Goal: Task Accomplishment & Management: Manage account settings

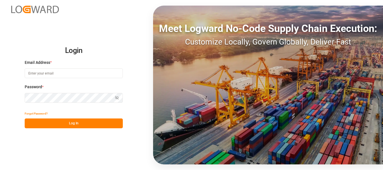
type input "[EMAIL_ADDRESS][DOMAIN_NAME]"
click at [69, 125] on button "Log In" at bounding box center [74, 124] width 98 height 10
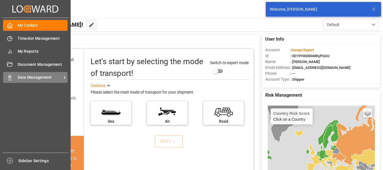
click at [9, 77] on polygon at bounding box center [9, 76] width 2 height 1
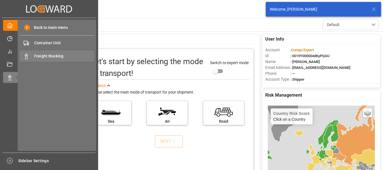
click at [49, 57] on span "Freight Booking" at bounding box center [64, 56] width 60 height 6
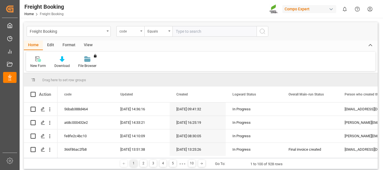
click at [142, 33] on div "code" at bounding box center [130, 31] width 28 height 11
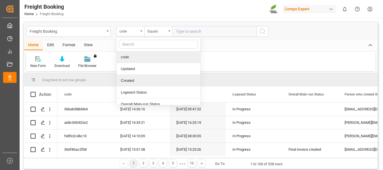
scroll to position [28, 0]
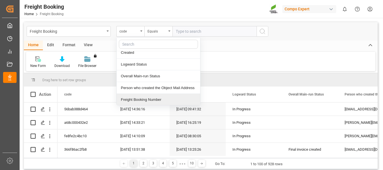
click at [129, 101] on div "Freight Booking Number" at bounding box center [159, 100] width 84 height 12
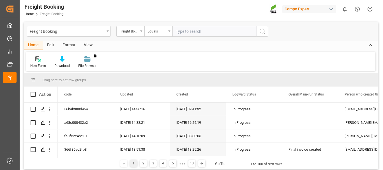
click at [181, 30] on input "text" at bounding box center [215, 31] width 84 height 11
click at [189, 29] on input "text" at bounding box center [215, 31] width 84 height 11
type input "6200000533"
click at [261, 32] on icon "search button" at bounding box center [262, 31] width 7 height 7
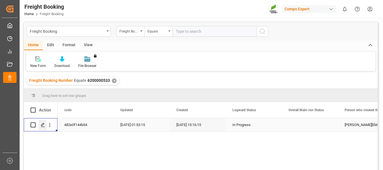
click at [43, 125] on polygon "Press SPACE to select this row." at bounding box center [42, 124] width 3 height 3
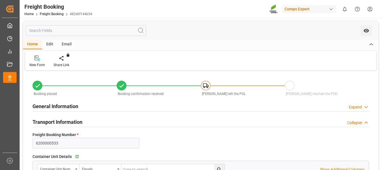
type input "Hapag [PERSON_NAME]"
type input "Hapag Lloyd Aktiengesellschaft"
type input "9777620"
type input "BEANR"
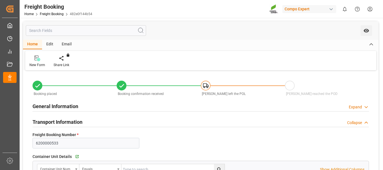
type input "CLSAI"
type input "0"
type input "236661.6"
type input "[DATE] 01:00"
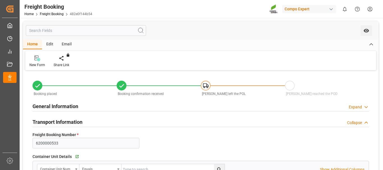
type input "[DATE] 06:00"
type input "[DATE] 22:00"
type input "[DATE] 23:00"
type input "[DATE] 15:16"
type input "[DATE] 11:37"
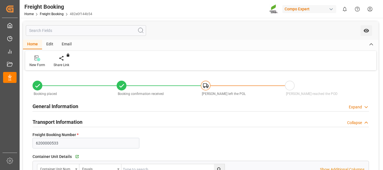
type input "[DATE] 11:37"
type input "[DATE] 11:41"
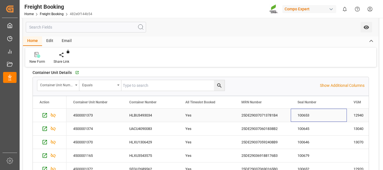
drag, startPoint x: 297, startPoint y: 115, endPoint x: 310, endPoint y: 115, distance: 13.2
click at [310, 115] on div "100653" at bounding box center [319, 115] width 56 height 13
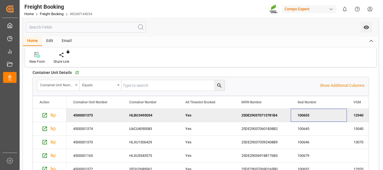
click at [310, 115] on div "100653" at bounding box center [319, 115] width 56 height 13
click at [317, 116] on div "100653" at bounding box center [319, 115] width 56 height 13
click at [316, 116] on div "100653" at bounding box center [319, 115] width 56 height 13
click at [304, 129] on div "100645" at bounding box center [319, 128] width 56 height 13
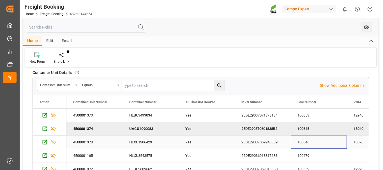
click at [296, 143] on div "100646" at bounding box center [319, 142] width 56 height 13
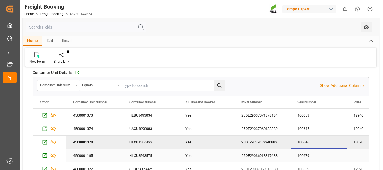
click at [307, 156] on div "100679" at bounding box center [319, 155] width 56 height 13
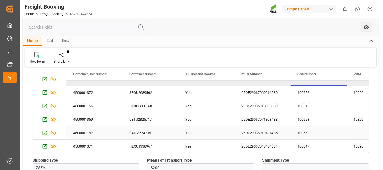
scroll to position [20, 0]
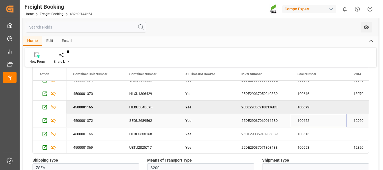
click at [304, 123] on div "100652" at bounding box center [319, 120] width 56 height 13
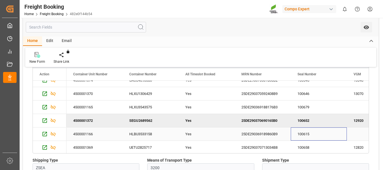
click at [305, 138] on div "100615" at bounding box center [319, 134] width 56 height 13
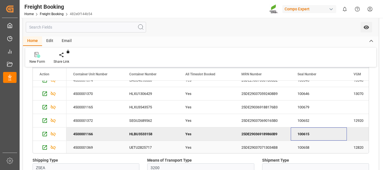
click at [301, 147] on div "100658" at bounding box center [319, 147] width 56 height 13
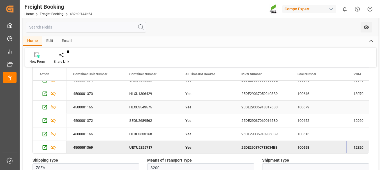
scroll to position [49, 0]
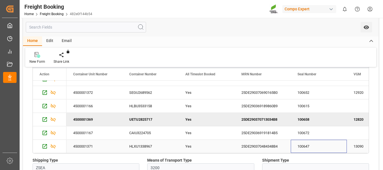
click at [306, 148] on div "100647" at bounding box center [319, 146] width 56 height 13
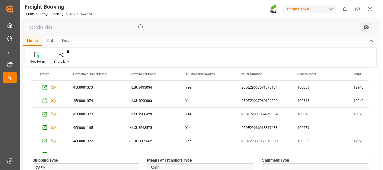
scroll to position [84, 0]
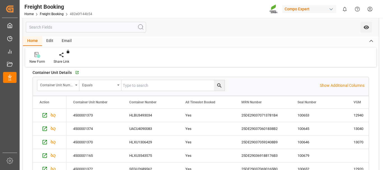
click at [373, 43] on icon at bounding box center [371, 41] width 6 height 7
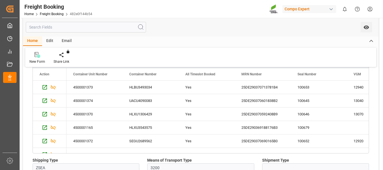
scroll to position [84, 0]
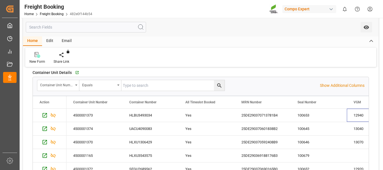
drag, startPoint x: 366, startPoint y: 115, endPoint x: 368, endPoint y: 123, distance: 8.3
click at [368, 123] on div "Action Container Unit Number Container Number All Timeslot Booked" at bounding box center [201, 138] width 336 height 85
click at [250, 117] on div "25DE290370713781B4" at bounding box center [263, 115] width 56 height 13
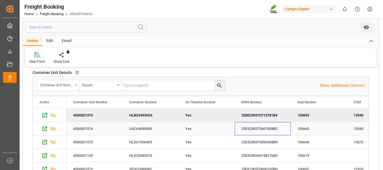
click at [248, 133] on div "25DE290370601838B2" at bounding box center [263, 128] width 56 height 13
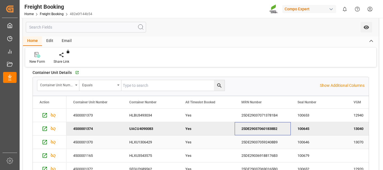
click at [261, 145] on div "25DE290370592408B9" at bounding box center [263, 142] width 56 height 13
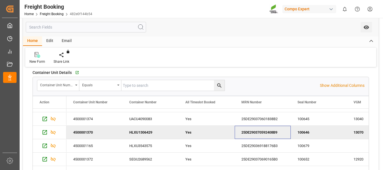
scroll to position [13, 0]
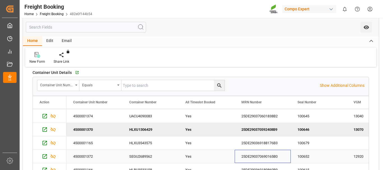
click at [274, 154] on div "25DE290370690165B0" at bounding box center [263, 156] width 56 height 13
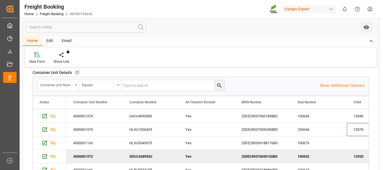
drag, startPoint x: 367, startPoint y: 126, endPoint x: 367, endPoint y: 137, distance: 10.9
click at [367, 137] on div "Action Container Unit Number Container Number All Timeslot Booked" at bounding box center [201, 138] width 336 height 85
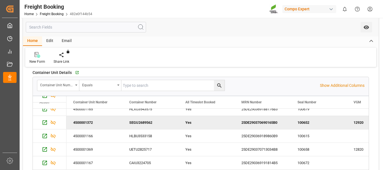
scroll to position [48, 0]
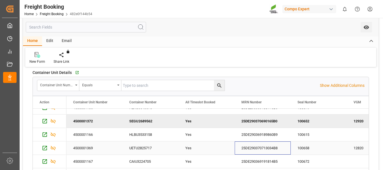
click at [269, 150] on div "25DE290370713034B8" at bounding box center [263, 148] width 56 height 13
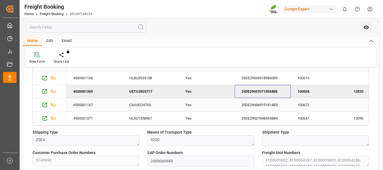
scroll to position [168, 0]
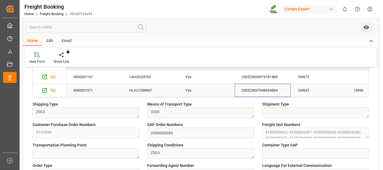
click at [248, 93] on div "25DE290370484348B4" at bounding box center [263, 90] width 56 height 13
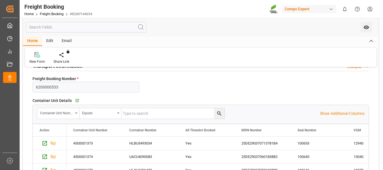
scroll to position [0, 0]
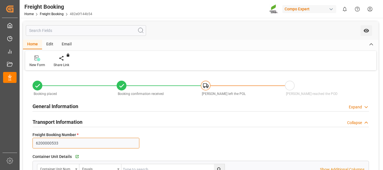
click at [65, 144] on input "6200000533" at bounding box center [86, 143] width 107 height 11
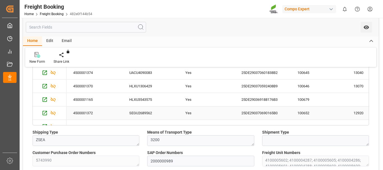
scroll to position [112, 0]
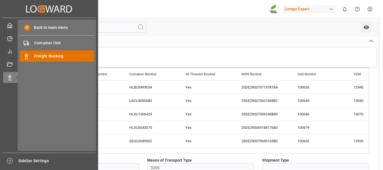
click at [46, 56] on span "Freight Booking" at bounding box center [64, 56] width 60 height 6
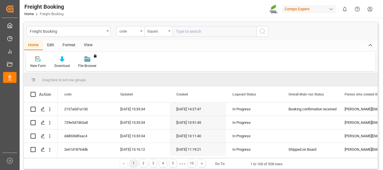
click at [107, 33] on div "Freight Booking" at bounding box center [69, 31] width 84 height 11
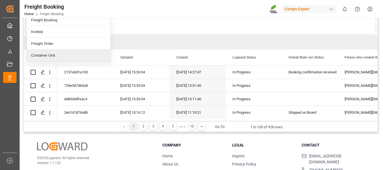
scroll to position [9, 0]
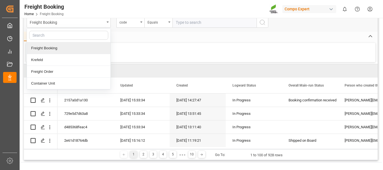
click at [70, 48] on div "Freight Booking" at bounding box center [69, 48] width 84 height 12
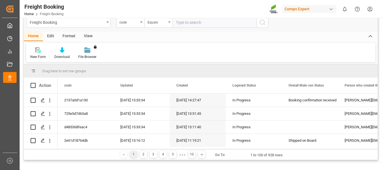
click at [184, 22] on input "text" at bounding box center [215, 22] width 84 height 11
type input "6200000629"
click at [264, 22] on icon "search button" at bounding box center [262, 22] width 7 height 7
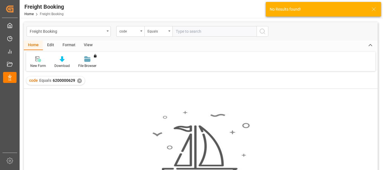
click at [203, 29] on input "text" at bounding box center [215, 31] width 84 height 11
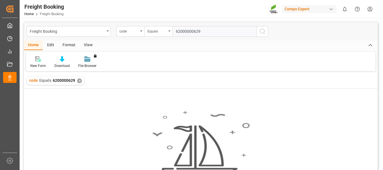
click at [77, 81] on div "✕" at bounding box center [79, 81] width 5 height 5
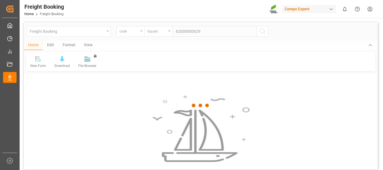
click at [262, 33] on div at bounding box center [201, 105] width 354 height 167
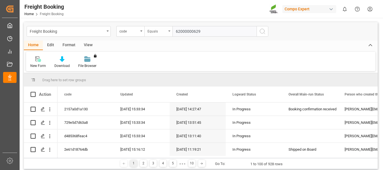
drag, startPoint x: 206, startPoint y: 29, endPoint x: 171, endPoint y: 30, distance: 34.5
click at [173, 31] on input "62000000629" at bounding box center [215, 31] width 84 height 11
type input "6200000629"
click at [262, 31] on icon "search button" at bounding box center [262, 31] width 7 height 7
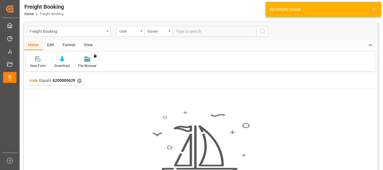
click at [221, 34] on input "text" at bounding box center [215, 31] width 84 height 11
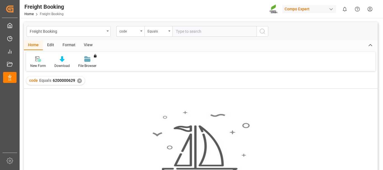
click at [79, 81] on div "✕" at bounding box center [79, 81] width 5 height 5
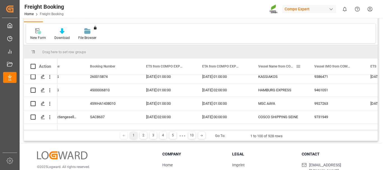
click at [269, 67] on span "Vessel Name from COMPO EXPERT" at bounding box center [277, 67] width 38 height 4
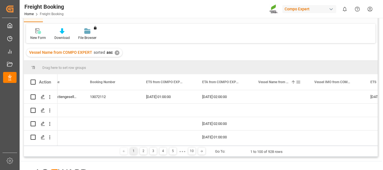
click at [273, 82] on span "Vessel Name from COMPO EXPERT" at bounding box center [273, 82] width 30 height 4
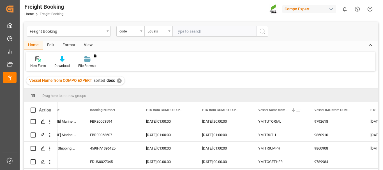
click at [293, 111] on span at bounding box center [293, 110] width 5 height 5
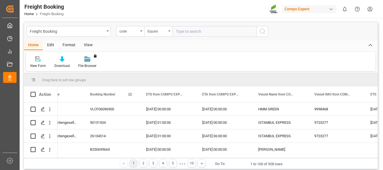
click at [113, 95] on span "Booking Number" at bounding box center [102, 95] width 25 height 4
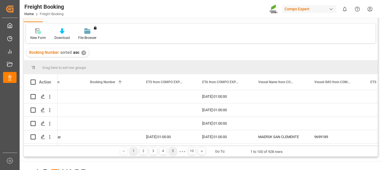
click at [171, 153] on div "5" at bounding box center [172, 151] width 7 height 7
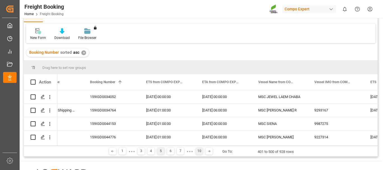
click at [200, 152] on div "10" at bounding box center [199, 151] width 7 height 7
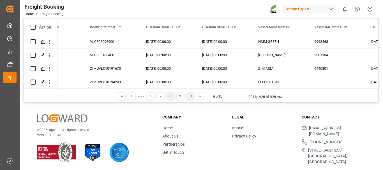
click at [170, 98] on div "8" at bounding box center [170, 96] width 7 height 7
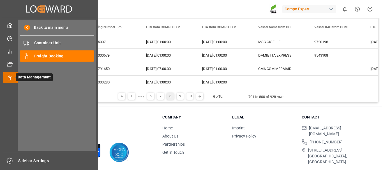
click at [9, 77] on icon at bounding box center [10, 78] width 6 height 6
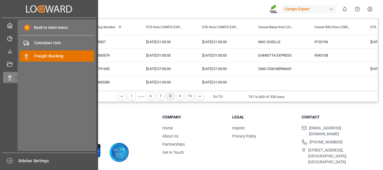
click at [58, 58] on span "Freight Booking" at bounding box center [64, 56] width 60 height 6
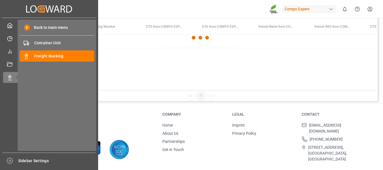
scroll to position [65, 0]
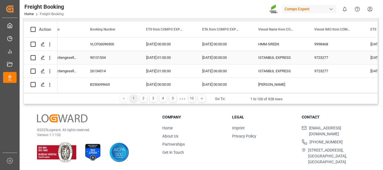
click at [200, 63] on div "[DATE] 00:00:00" at bounding box center [224, 57] width 56 height 13
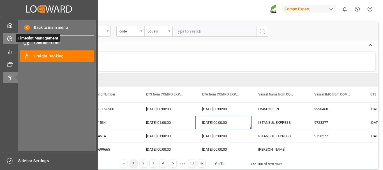
click at [9, 37] on icon at bounding box center [10, 39] width 6 height 6
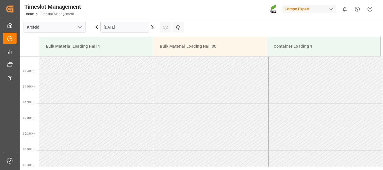
scroll to position [468, 0]
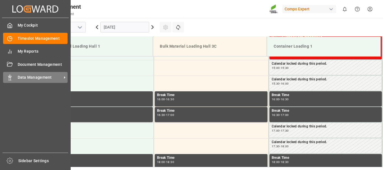
click at [10, 76] on polygon at bounding box center [11, 76] width 2 height 1
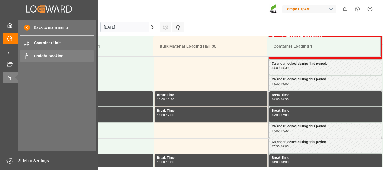
click at [46, 55] on span "Freight Booking" at bounding box center [64, 56] width 60 height 6
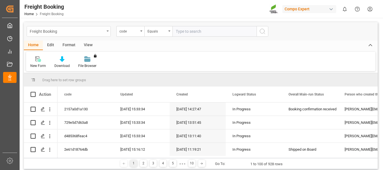
click at [107, 32] on div "Freight Booking" at bounding box center [69, 31] width 84 height 11
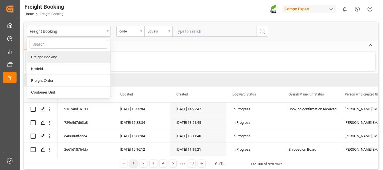
click at [55, 60] on div "Freight Booking" at bounding box center [69, 57] width 84 height 12
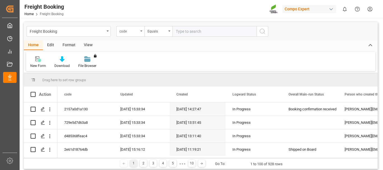
click at [140, 33] on div "code" at bounding box center [130, 31] width 28 height 11
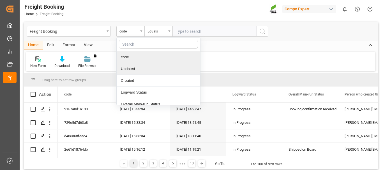
scroll to position [28, 0]
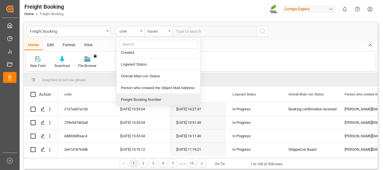
click at [133, 100] on div "Freight Booking Number" at bounding box center [159, 100] width 84 height 12
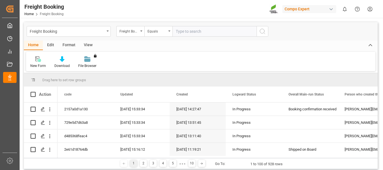
click at [191, 32] on input "text" at bounding box center [215, 31] width 84 height 11
type input "6200000629"
click at [263, 32] on icon "search button" at bounding box center [262, 31] width 7 height 7
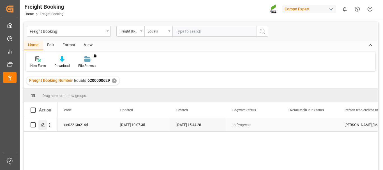
click at [41, 124] on icon "Press SPACE to select this row." at bounding box center [43, 125] width 4 height 4
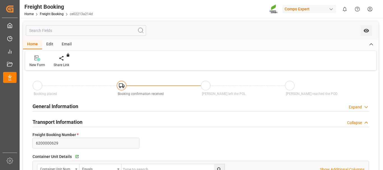
type input "BEANR"
type input "CLVAP"
type input "0"
type input "178920"
type input "[DATE] 01:00"
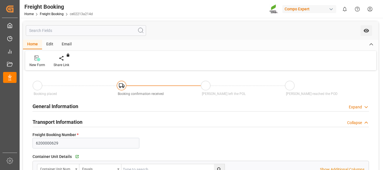
type input "[DATE] 01:00"
type input "[DATE] 15:44"
type input "[DATE] 09:59"
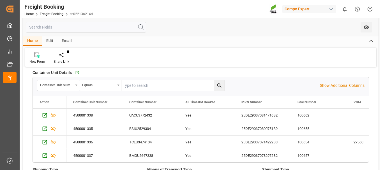
scroll to position [112, 0]
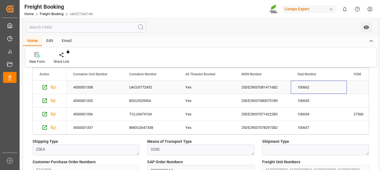
click at [306, 87] on div "100662" at bounding box center [319, 87] width 56 height 13
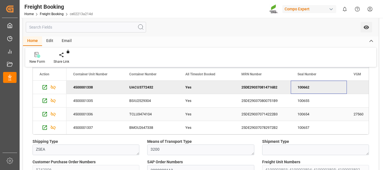
click at [302, 113] on div "100654" at bounding box center [319, 114] width 56 height 13
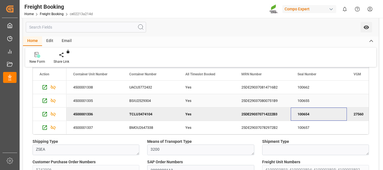
click at [302, 101] on div "100655" at bounding box center [319, 100] width 56 height 13
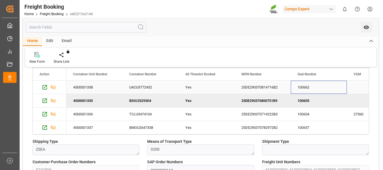
click at [304, 89] on div "100662" at bounding box center [319, 87] width 56 height 13
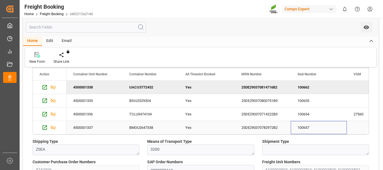
click at [309, 129] on div "100657" at bounding box center [319, 127] width 56 height 13
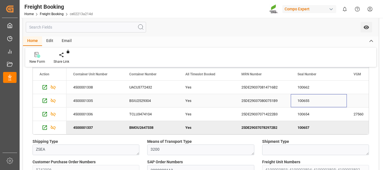
click at [302, 103] on div "100655" at bounding box center [319, 100] width 56 height 13
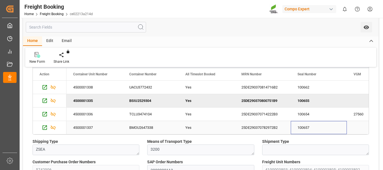
click at [304, 128] on div "100657" at bounding box center [319, 127] width 56 height 13
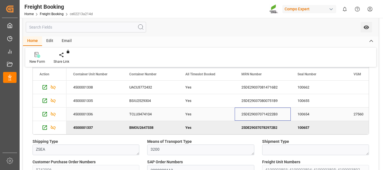
click at [250, 113] on div "25DE290370714222B3" at bounding box center [263, 114] width 56 height 13
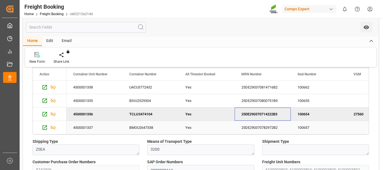
click at [258, 128] on div "25DE290370782972B2" at bounding box center [263, 127] width 56 height 13
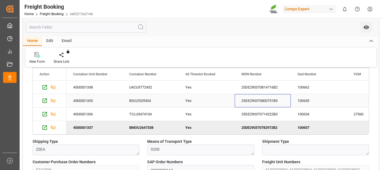
click at [257, 101] on div "25DE290370800751B9" at bounding box center [263, 100] width 56 height 13
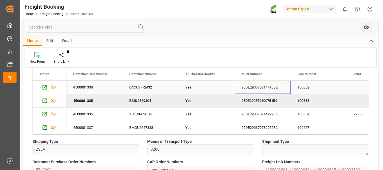
click at [263, 91] on div "25DE290370814716B2" at bounding box center [263, 87] width 56 height 13
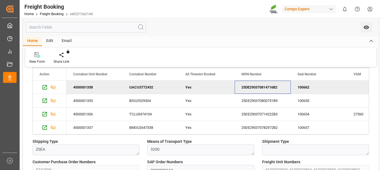
click at [369, 10] on html "Created by potrace 1.15, written by [PERSON_NAME] [DATE]-[DATE] Created by potr…" at bounding box center [191, 85] width 383 height 170
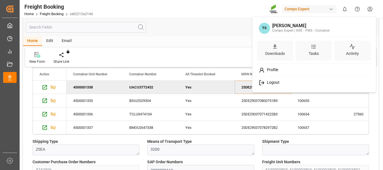
click at [271, 85] on span "Logout" at bounding box center [272, 82] width 15 height 5
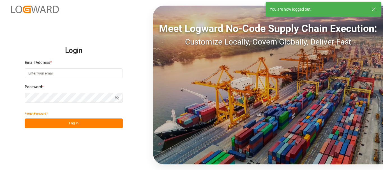
type input "[EMAIL_ADDRESS][DOMAIN_NAME]"
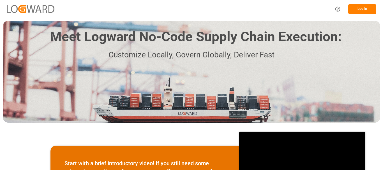
click at [359, 11] on button "Log In" at bounding box center [362, 9] width 28 height 10
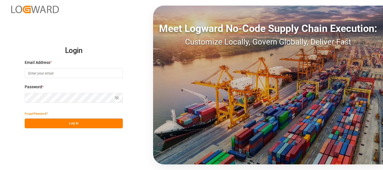
type input "[EMAIL_ADDRESS][DOMAIN_NAME]"
click at [37, 121] on button "Log In" at bounding box center [74, 124] width 98 height 10
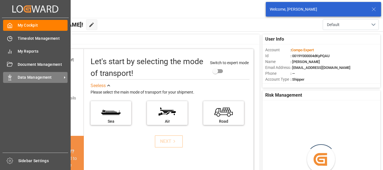
click at [10, 78] on icon at bounding box center [10, 78] width 6 height 6
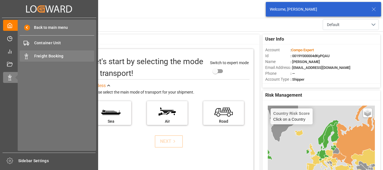
click at [49, 57] on span "Freight Booking" at bounding box center [64, 56] width 60 height 6
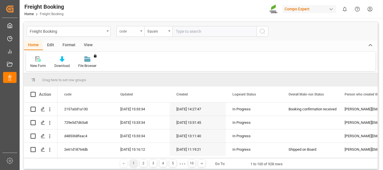
click at [140, 32] on div "code" at bounding box center [130, 31] width 28 height 11
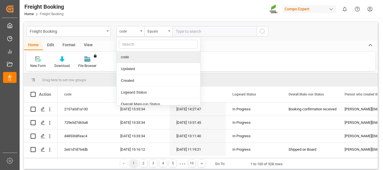
scroll to position [28, 0]
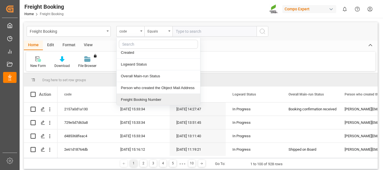
drag, startPoint x: 129, startPoint y: 100, endPoint x: 128, endPoint y: 97, distance: 2.9
click at [128, 99] on div "Freight Booking Number" at bounding box center [159, 100] width 84 height 12
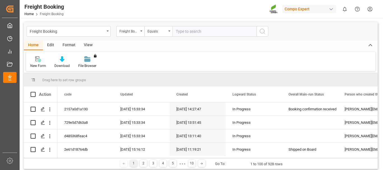
click at [180, 32] on input "text" at bounding box center [215, 31] width 84 height 11
type input "6200000629"
click at [262, 31] on icon "search button" at bounding box center [262, 31] width 7 height 7
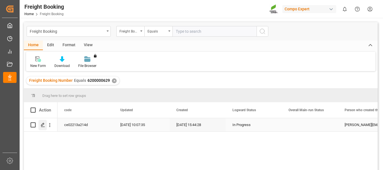
click at [45, 124] on icon "Press SPACE to select this row." at bounding box center [43, 125] width 4 height 4
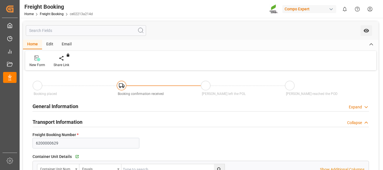
type input "BEANR"
type input "CLVAP"
type input "0"
type input "178920"
type input "[DATE] 01:00"
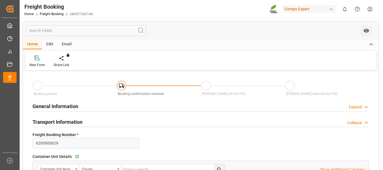
type input "[DATE] 01:00"
type input "[DATE] 15:44"
type input "[DATE] 09:59"
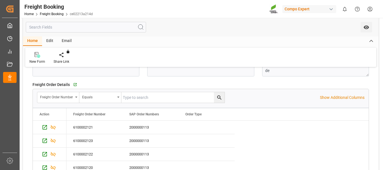
scroll to position [281, 0]
